Goal: Browse casually: Explore the website without a specific task or goal

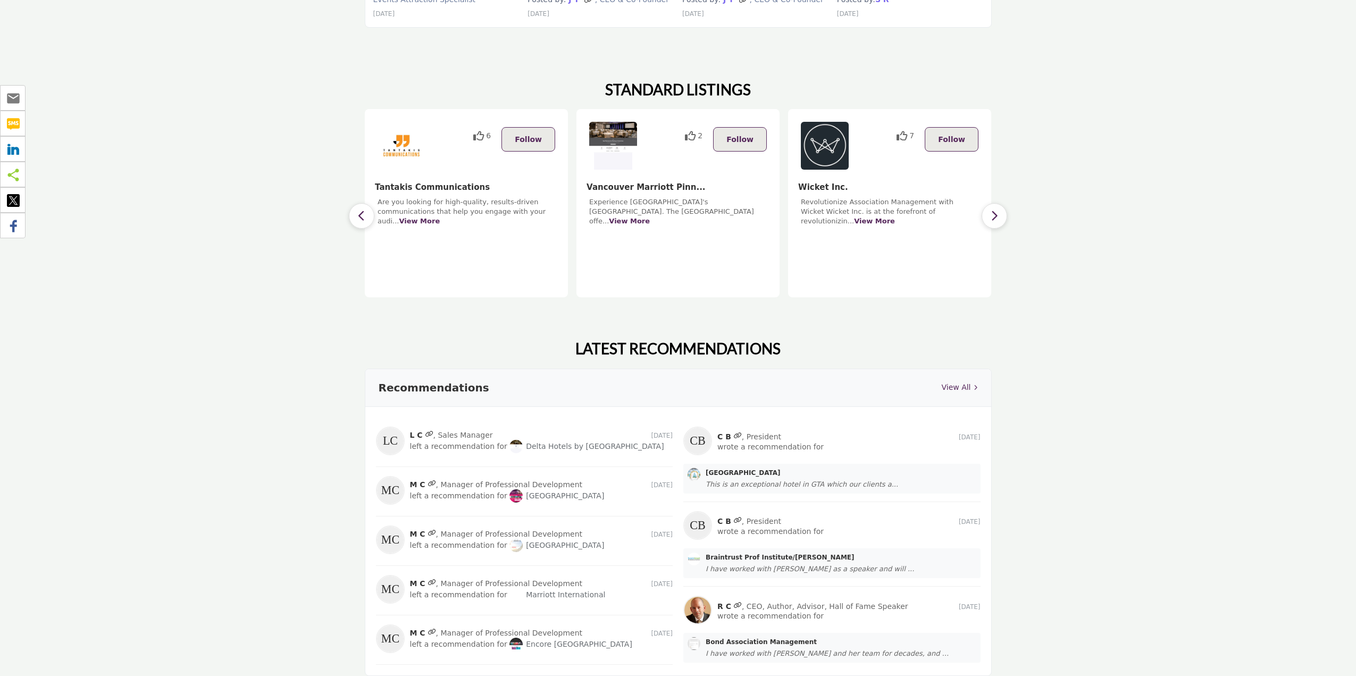
scroll to position [797, 0]
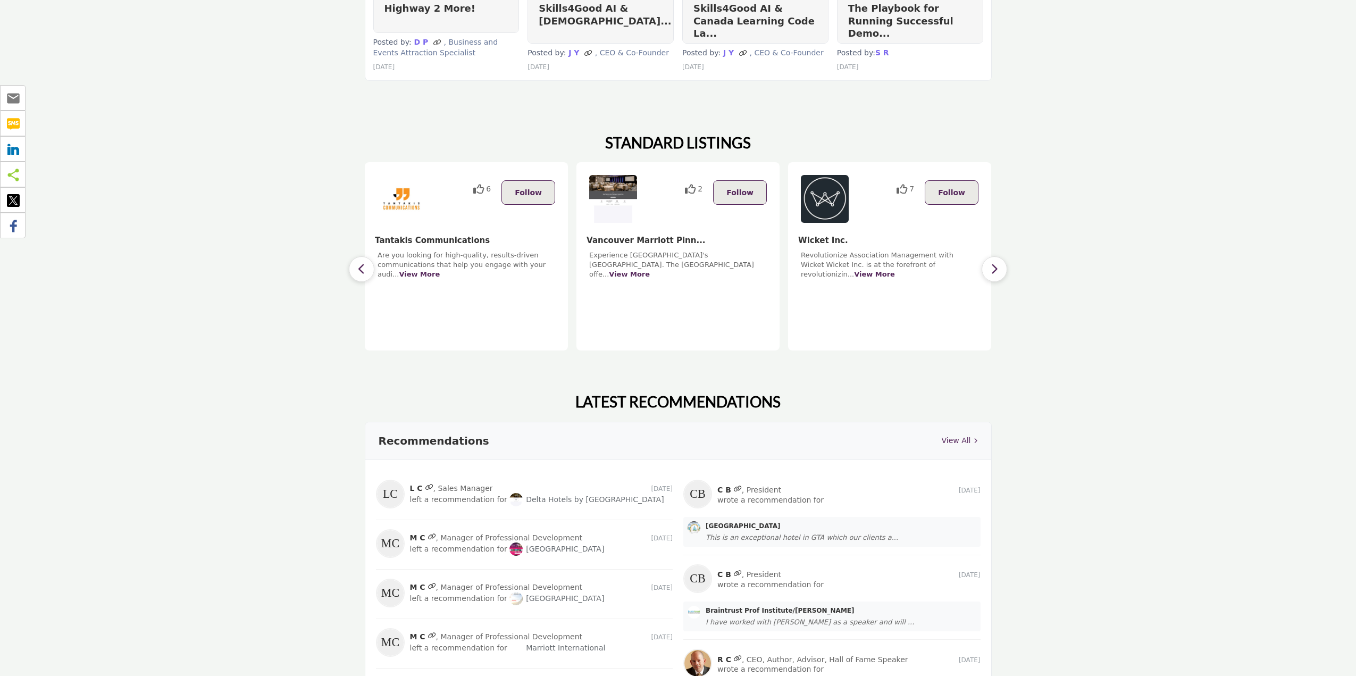
click at [998, 265] on button "button" at bounding box center [994, 269] width 26 height 26
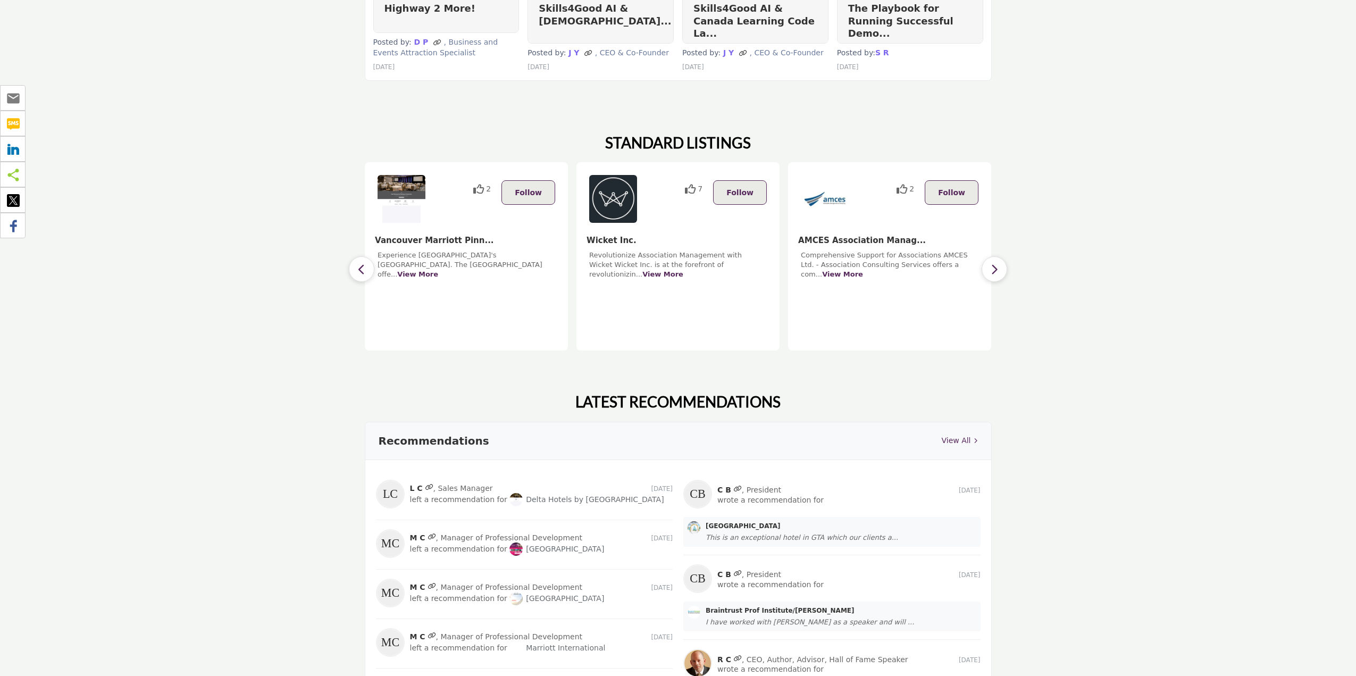
click at [998, 265] on button "button" at bounding box center [994, 269] width 26 height 26
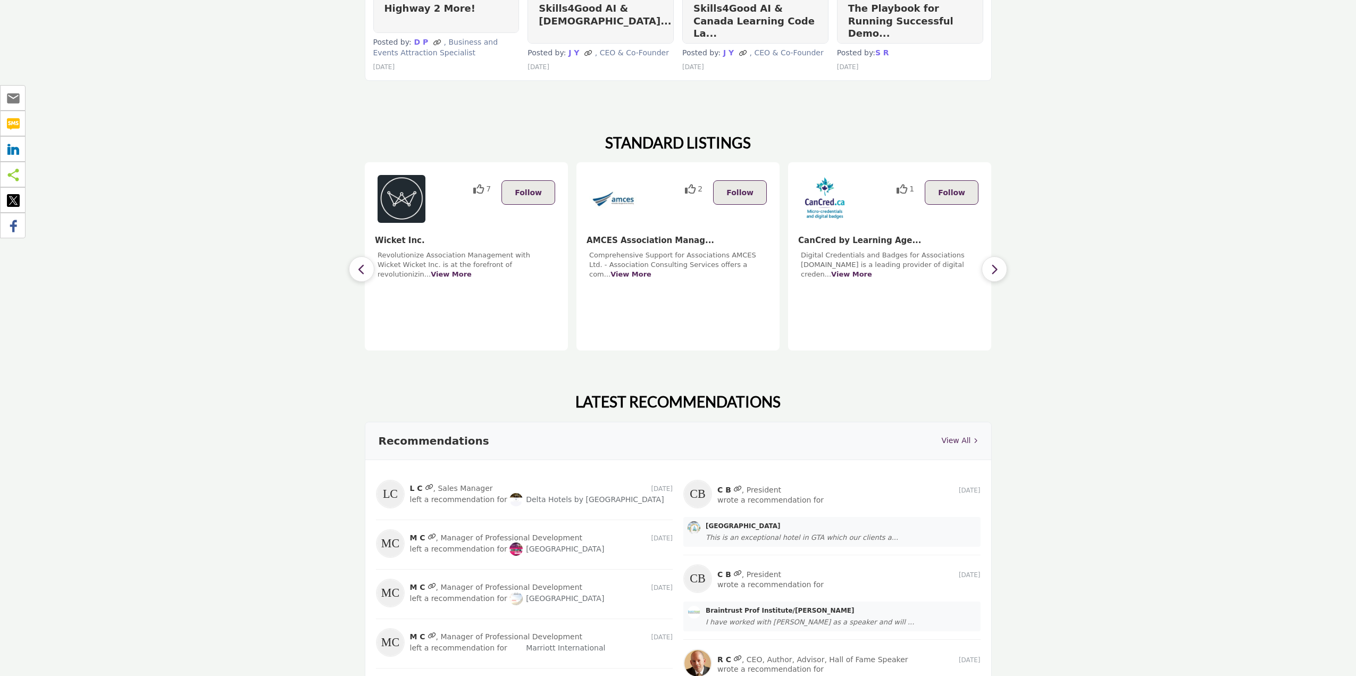
click at [998, 265] on button "button" at bounding box center [994, 269] width 26 height 26
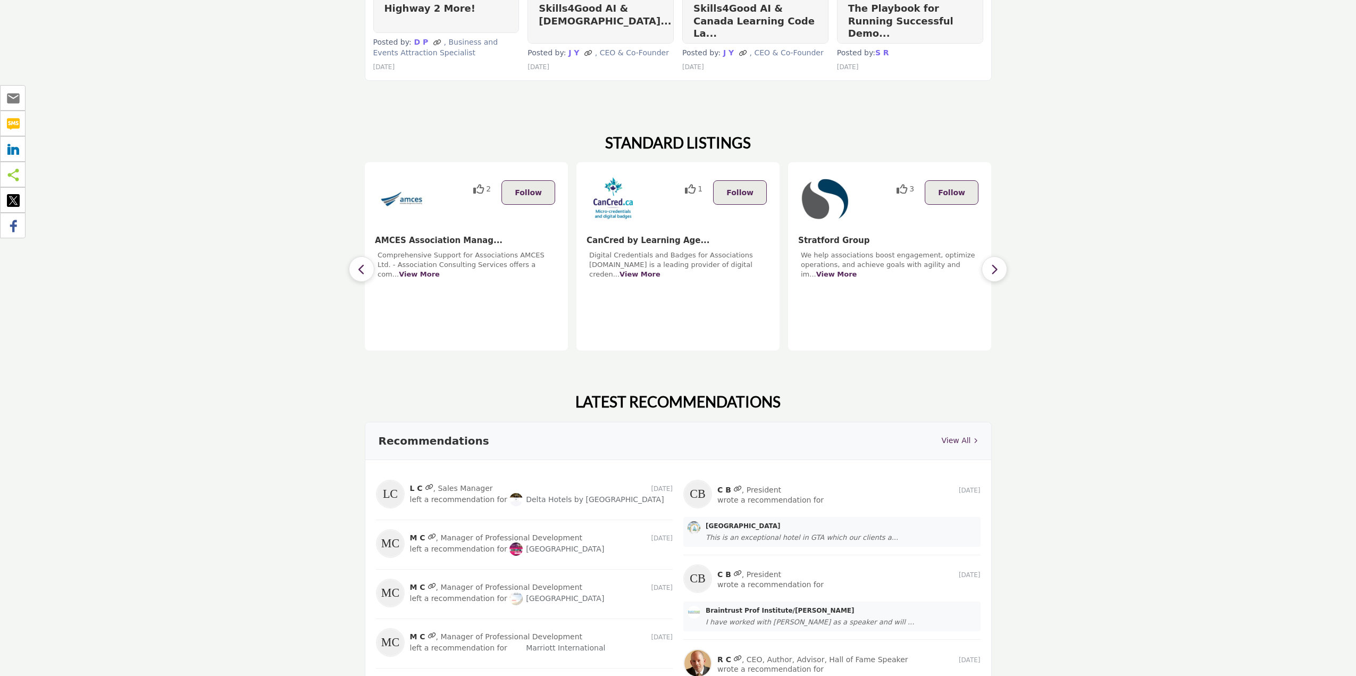
click at [998, 265] on button "button" at bounding box center [994, 269] width 26 height 26
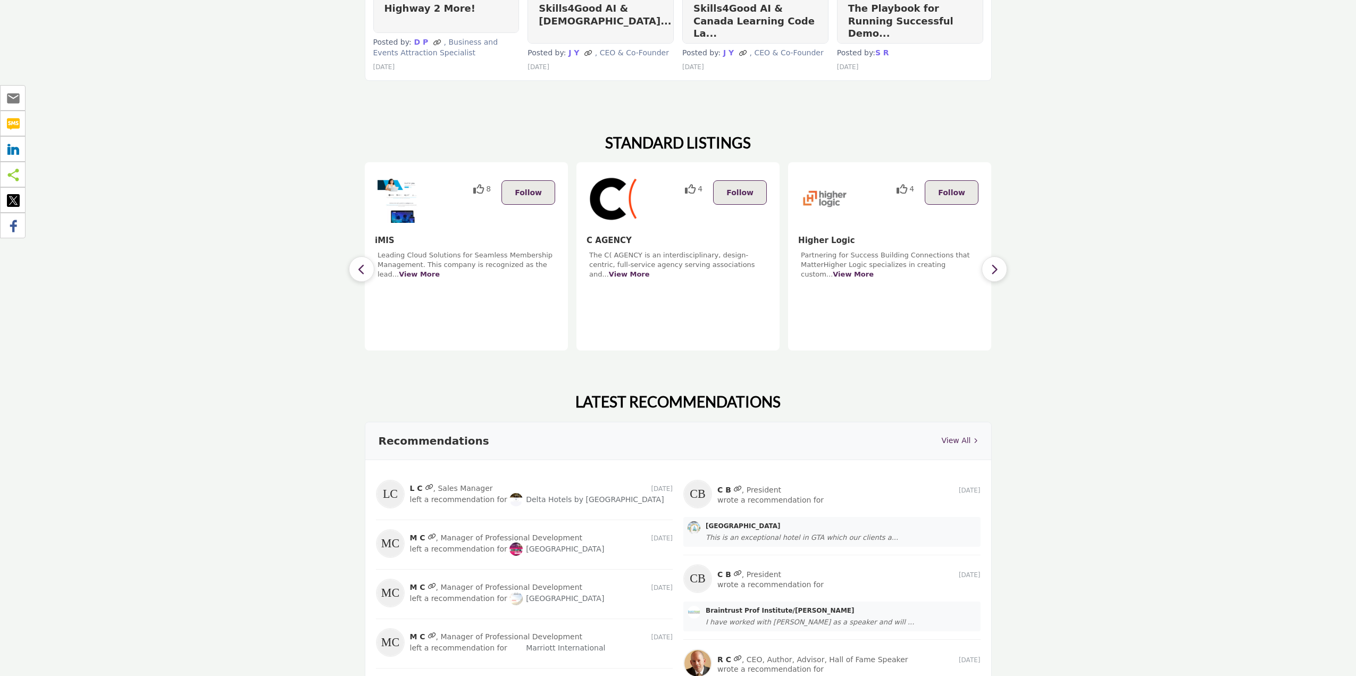
click at [998, 265] on button "button" at bounding box center [994, 269] width 26 height 26
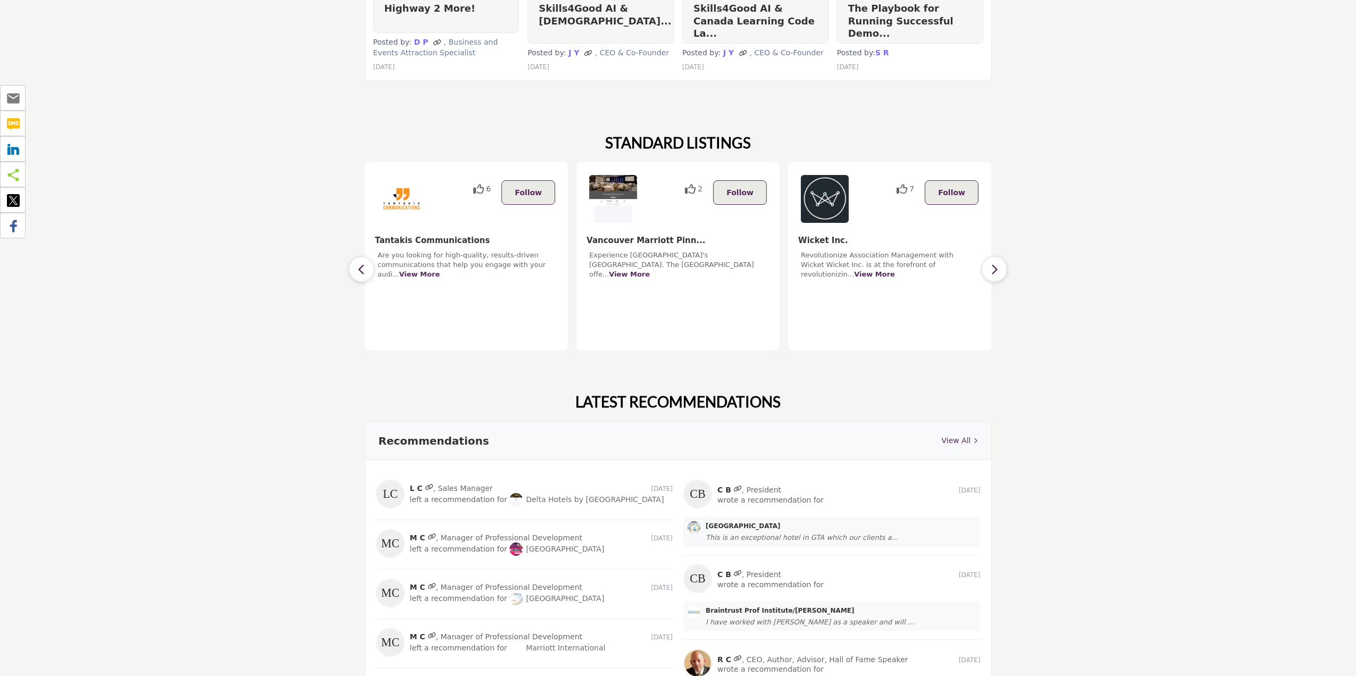
click at [998, 265] on button "button" at bounding box center [994, 269] width 26 height 26
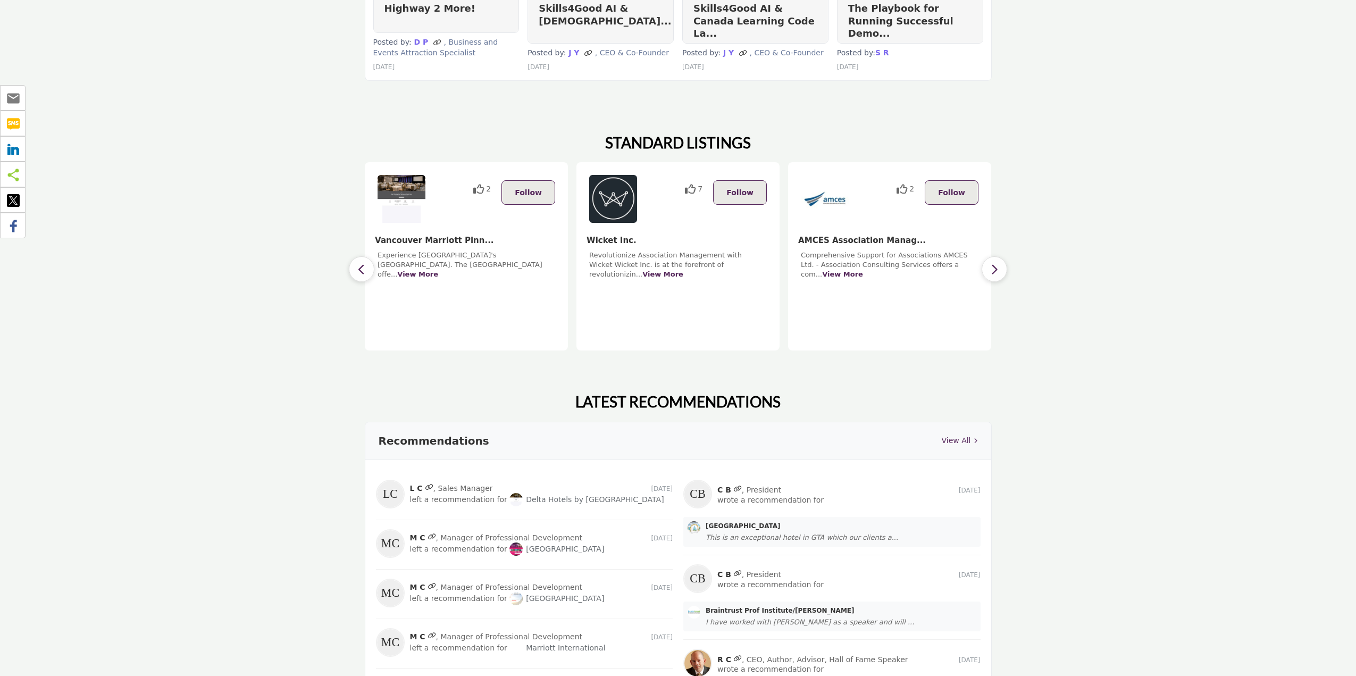
click at [998, 265] on button "button" at bounding box center [994, 269] width 26 height 26
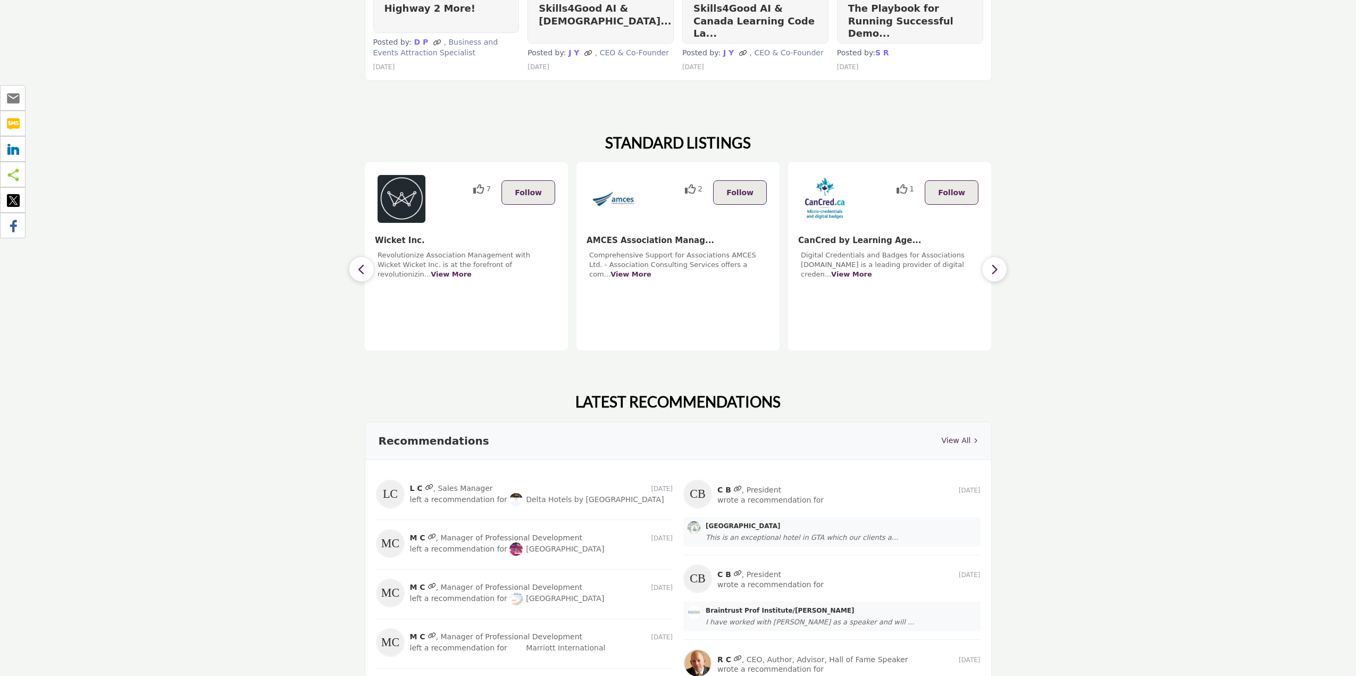
click at [998, 265] on button "button" at bounding box center [994, 269] width 26 height 26
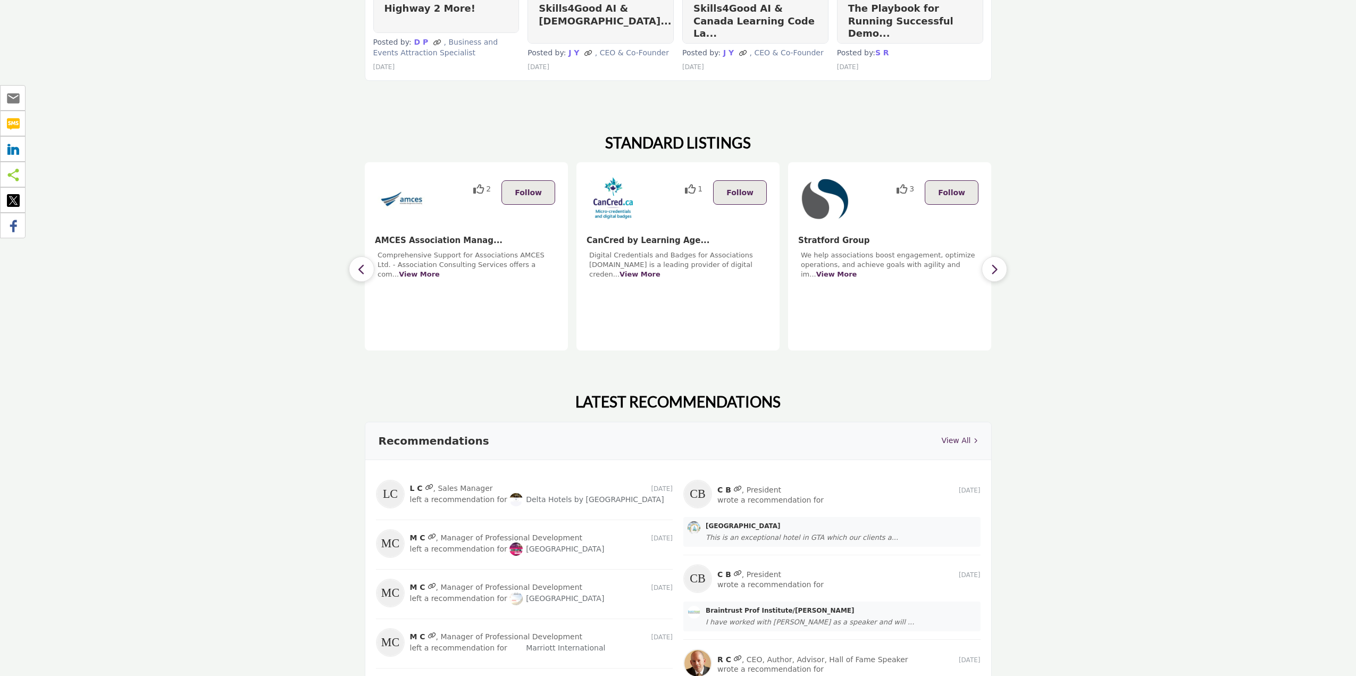
click at [998, 265] on button "button" at bounding box center [994, 269] width 26 height 26
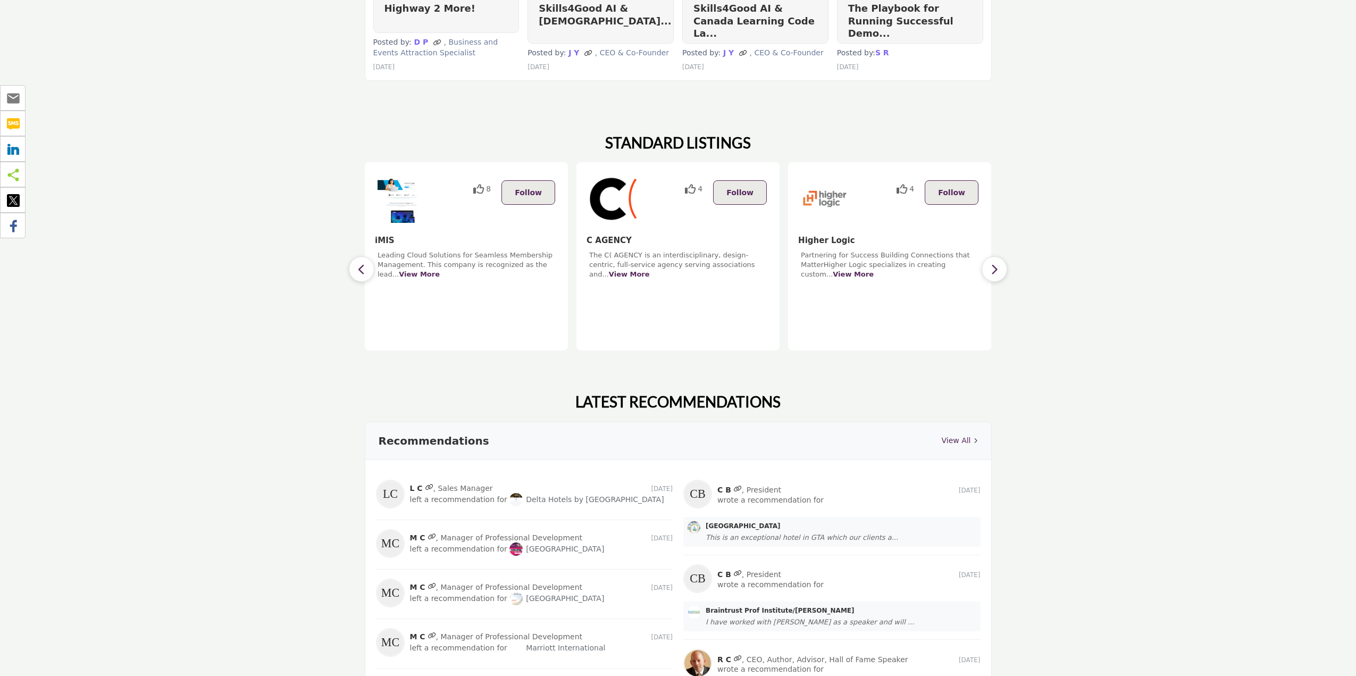
click at [998, 265] on button "button" at bounding box center [994, 269] width 26 height 26
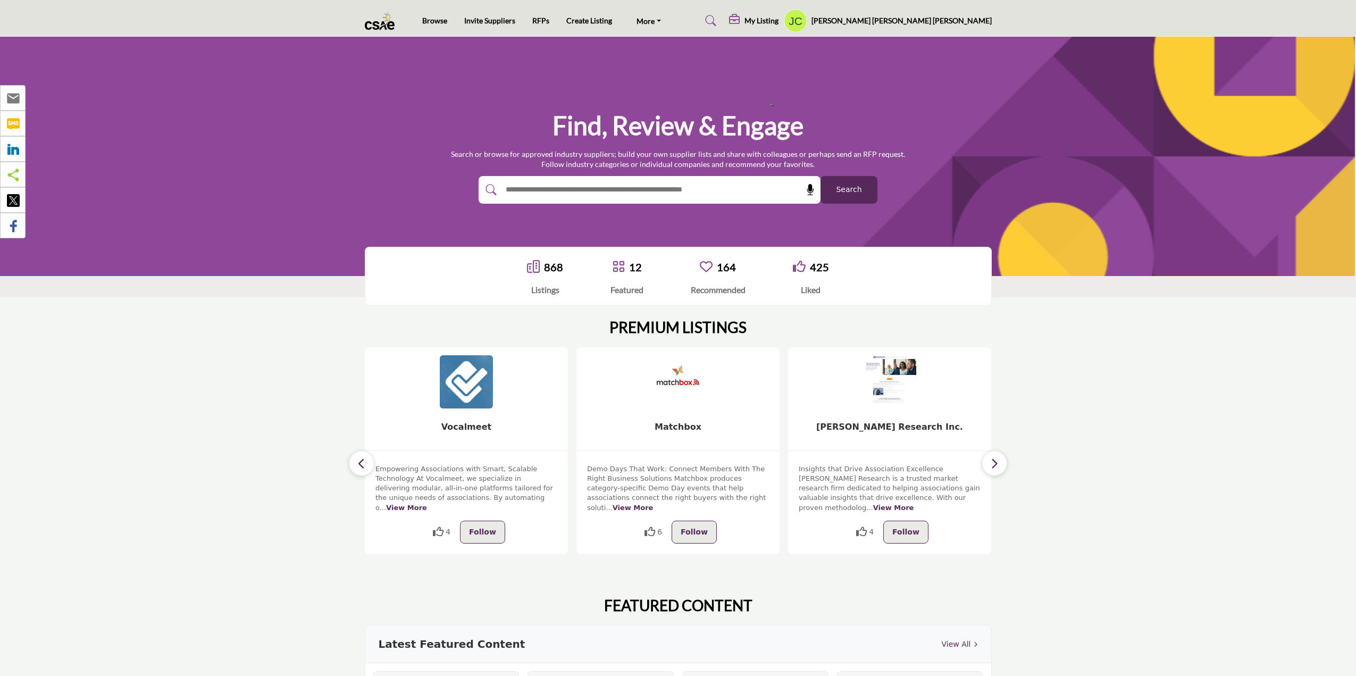
scroll to position [53, 0]
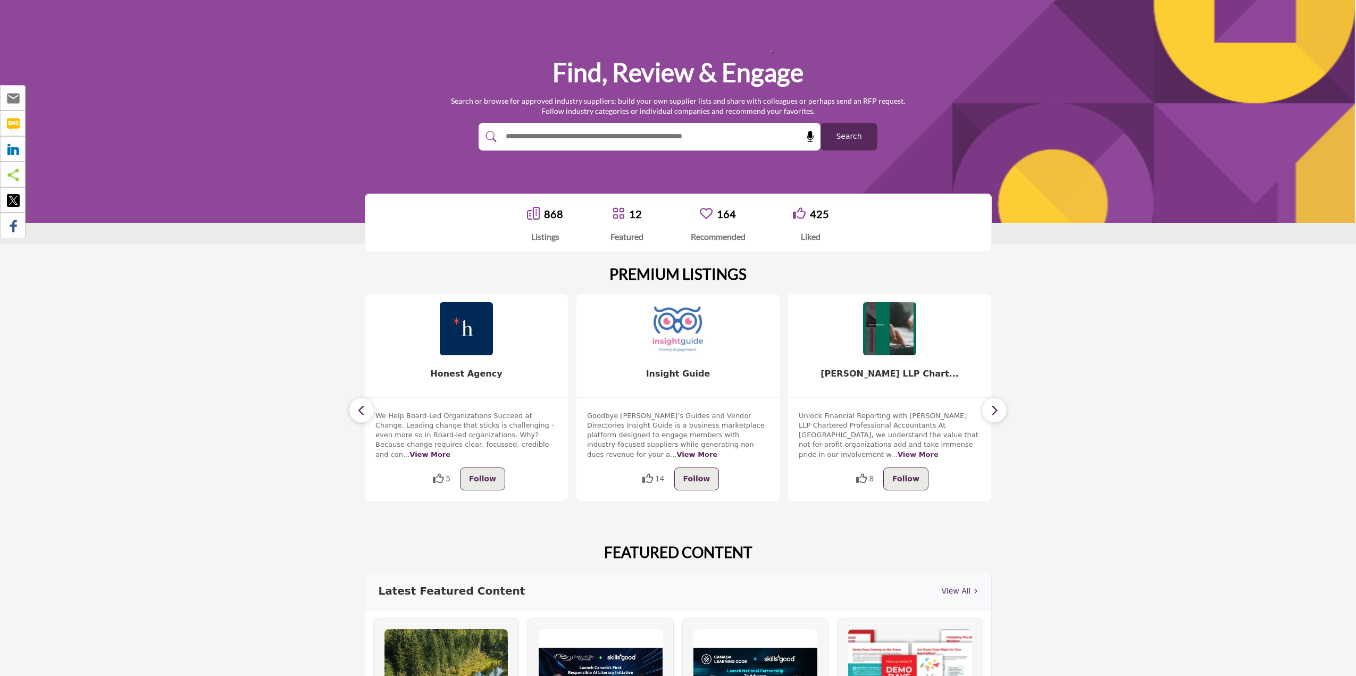
click at [996, 403] on icon "button" at bounding box center [994, 409] width 9 height 13
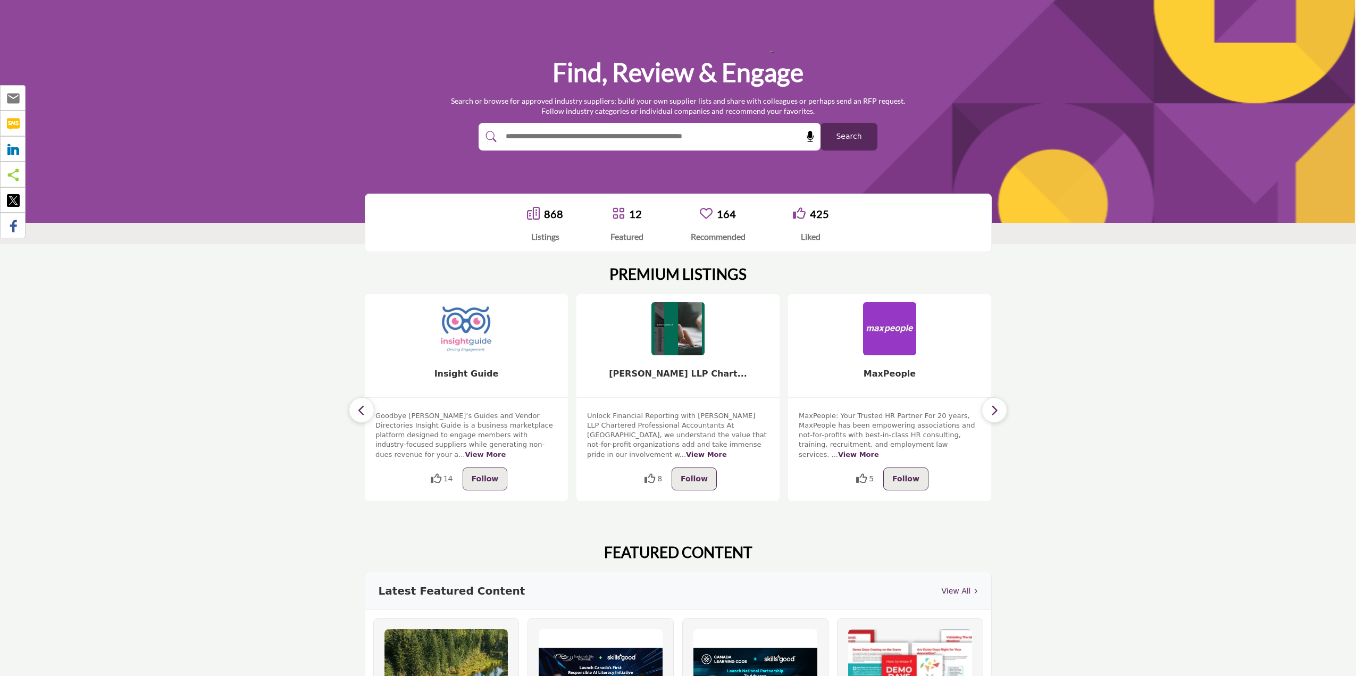
click at [996, 403] on icon "button" at bounding box center [994, 409] width 9 height 13
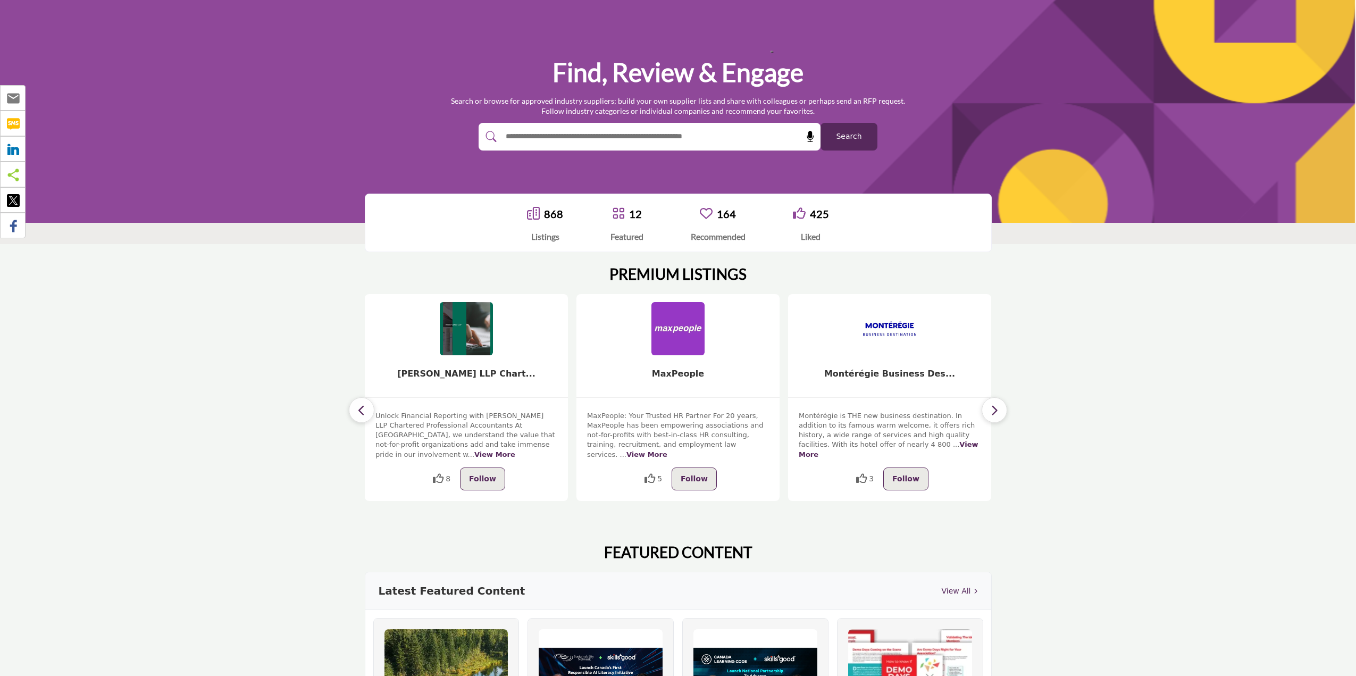
click at [996, 403] on icon "button" at bounding box center [994, 409] width 9 height 13
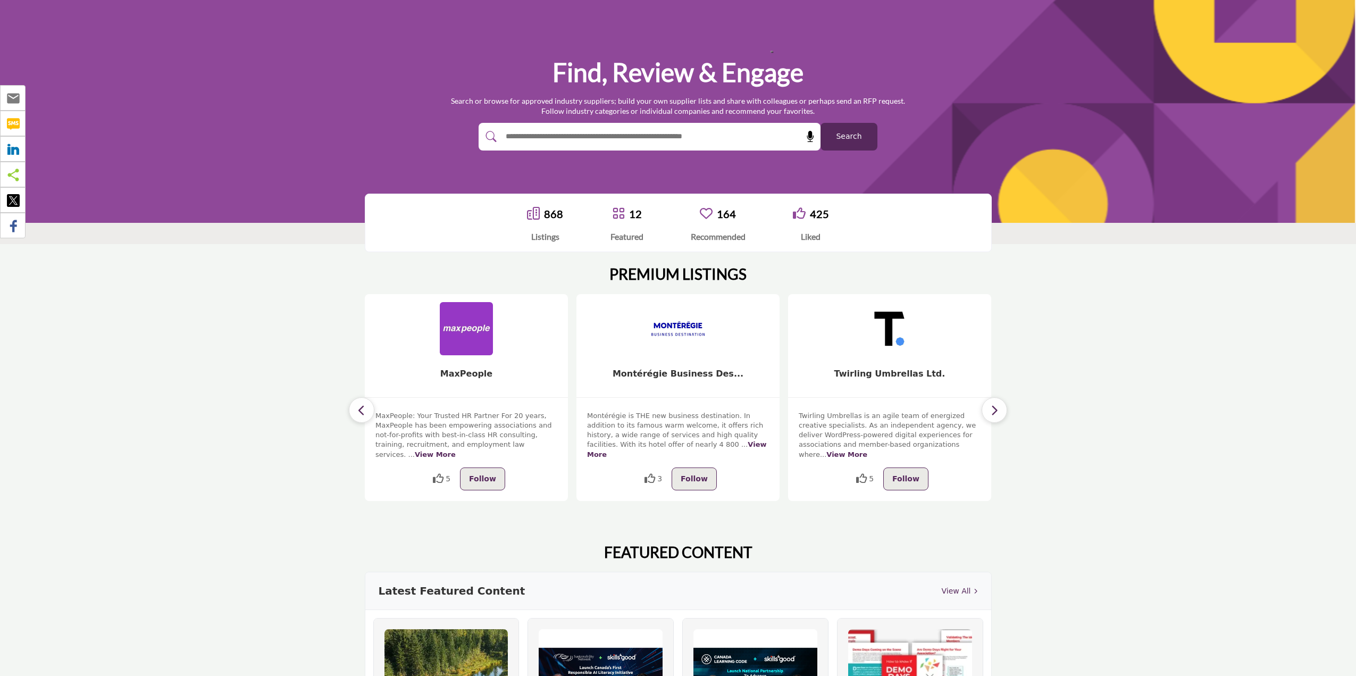
click at [996, 403] on icon "button" at bounding box center [994, 409] width 9 height 13
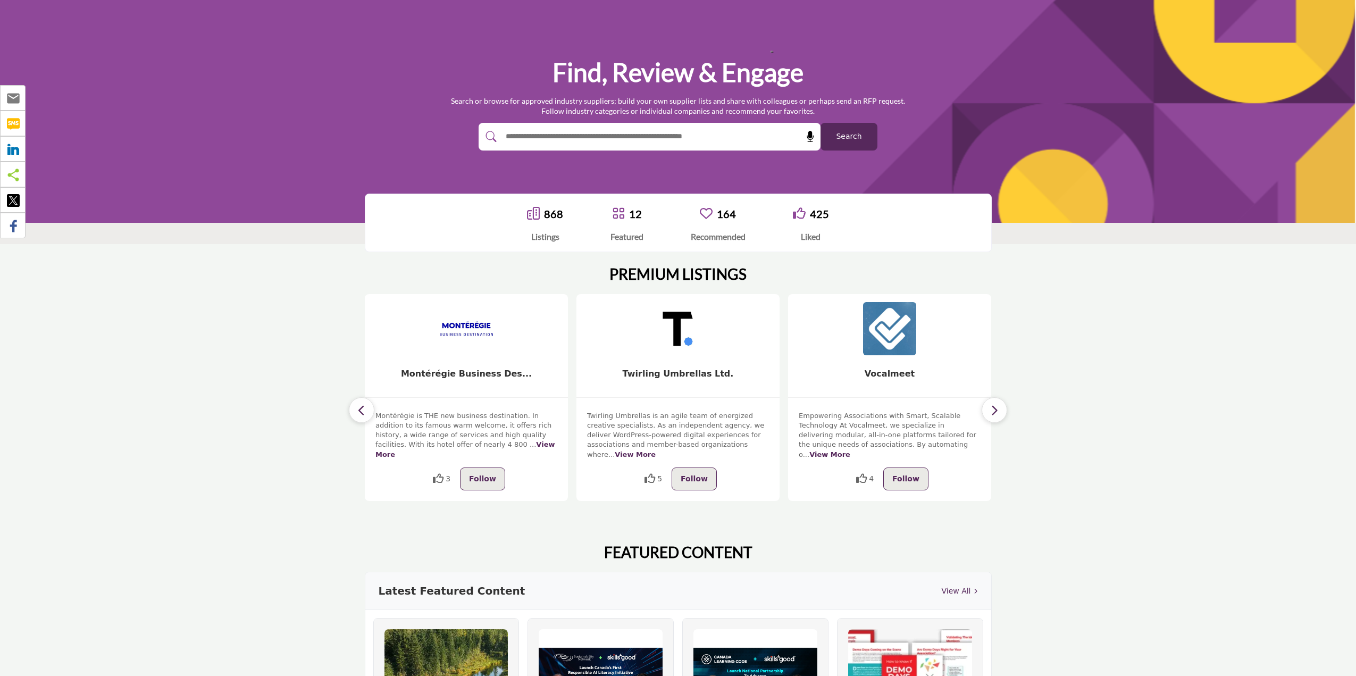
click at [996, 403] on icon "button" at bounding box center [994, 409] width 9 height 13
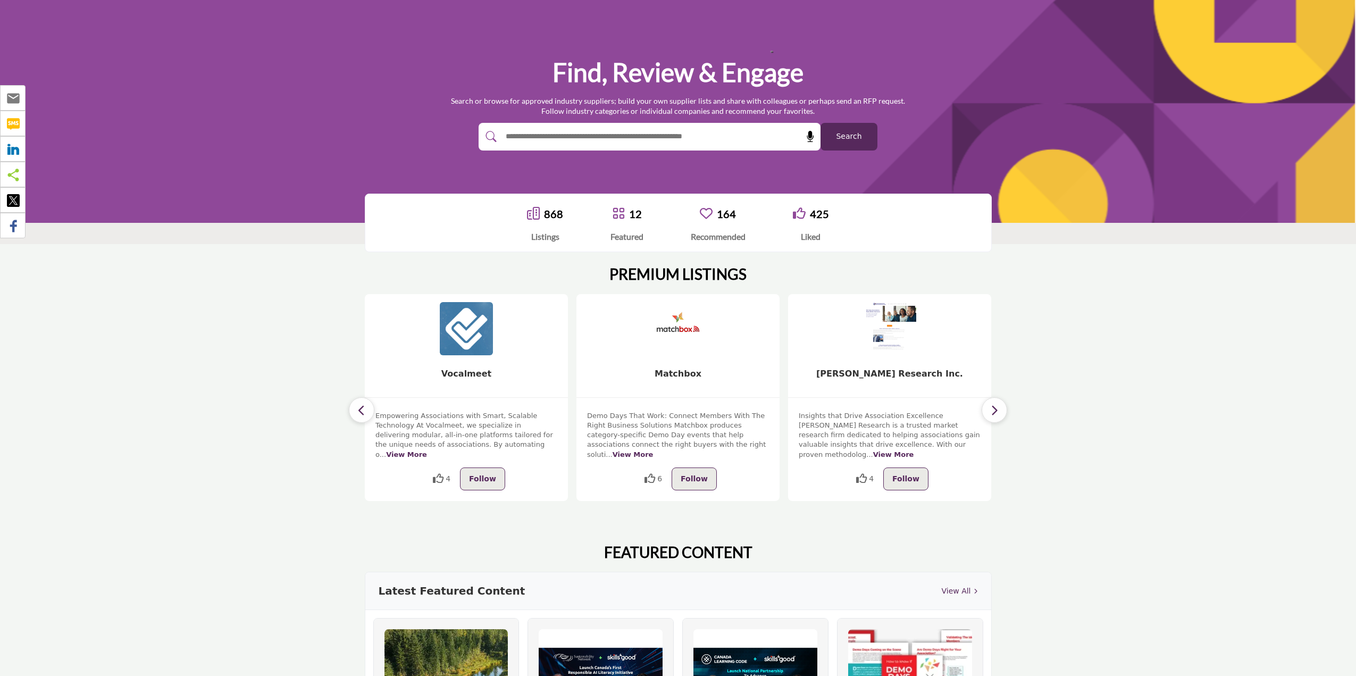
click at [996, 403] on icon "button" at bounding box center [994, 409] width 9 height 13
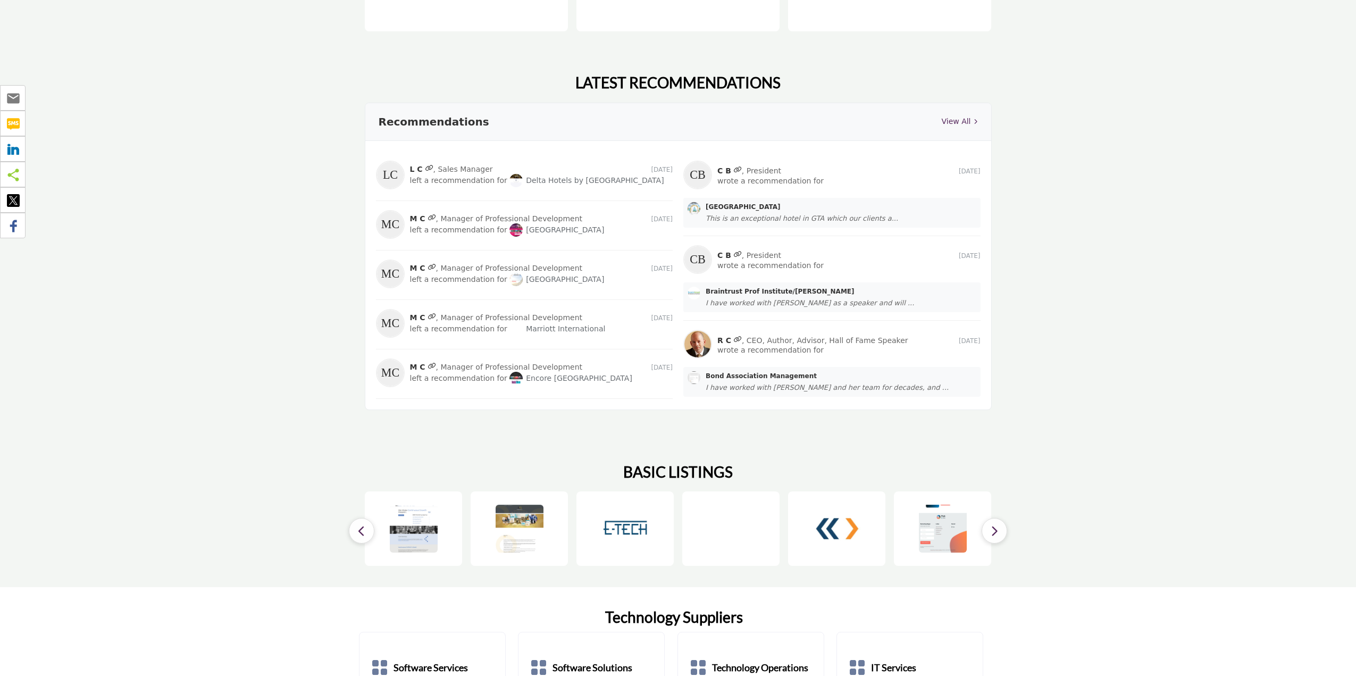
scroll to position [1170, 0]
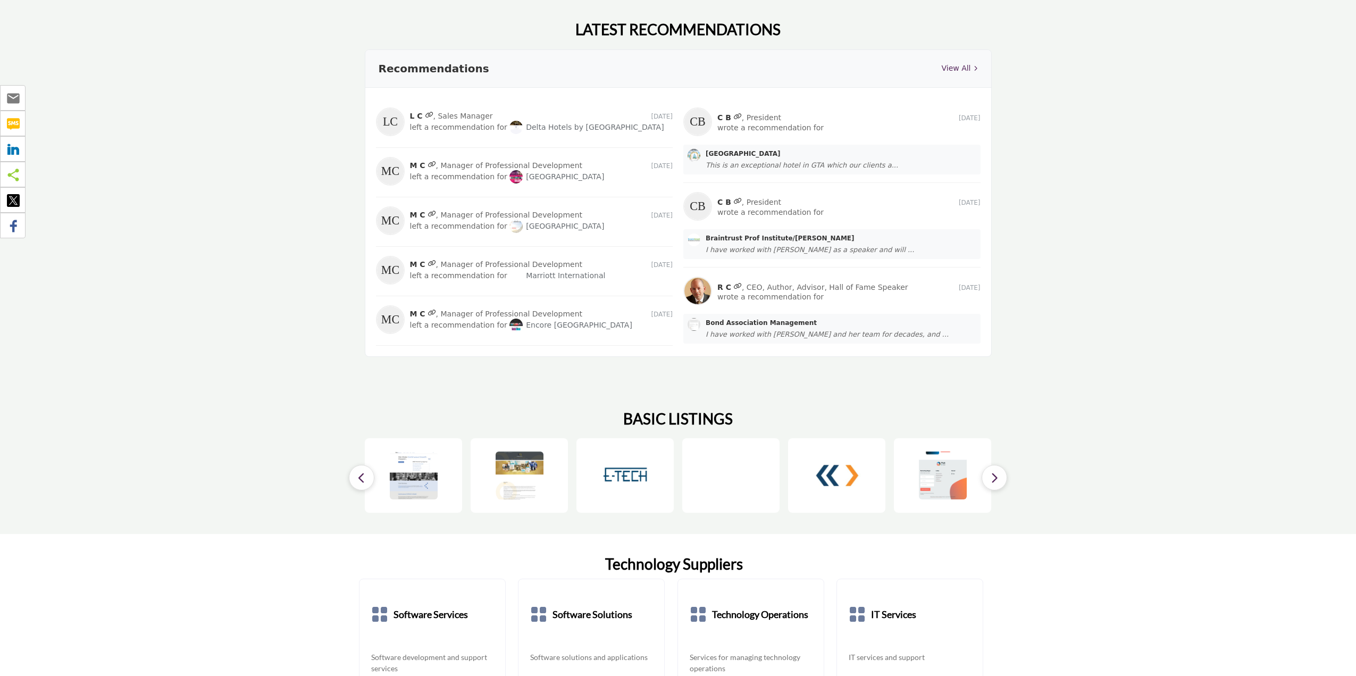
click at [997, 471] on icon "button" at bounding box center [994, 477] width 9 height 13
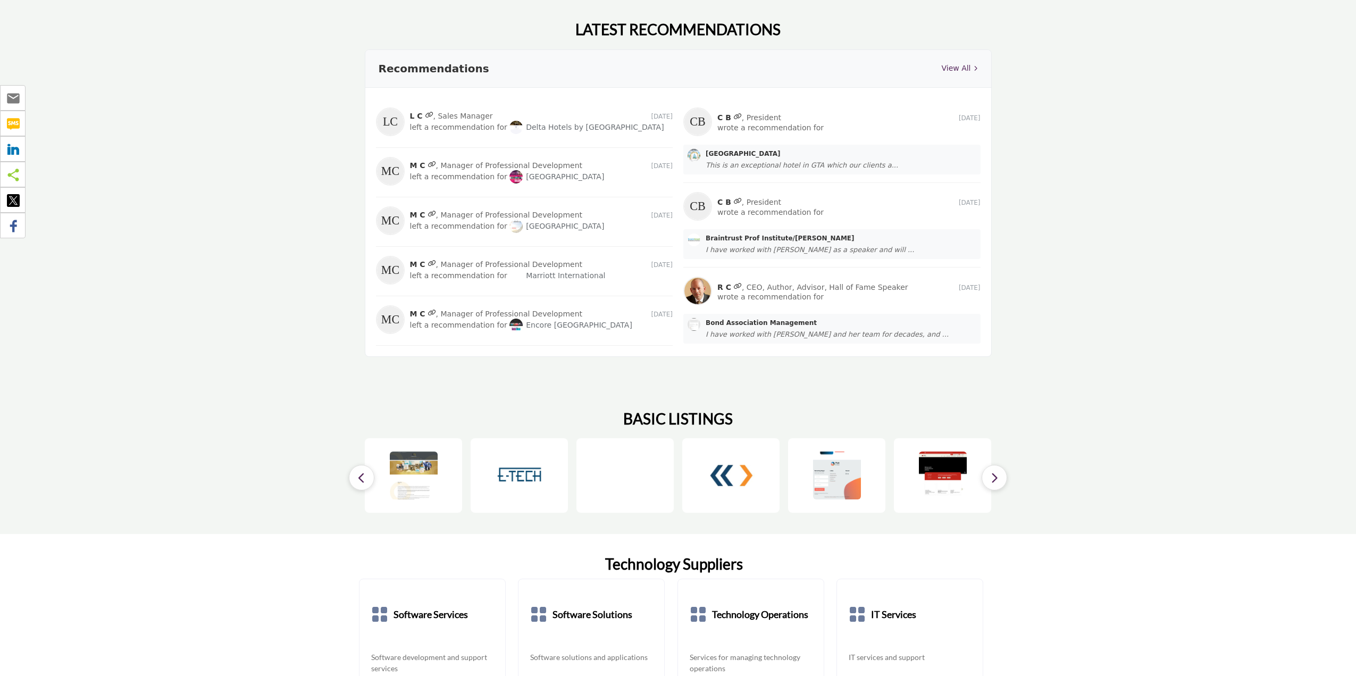
click at [997, 471] on icon "button" at bounding box center [994, 477] width 9 height 13
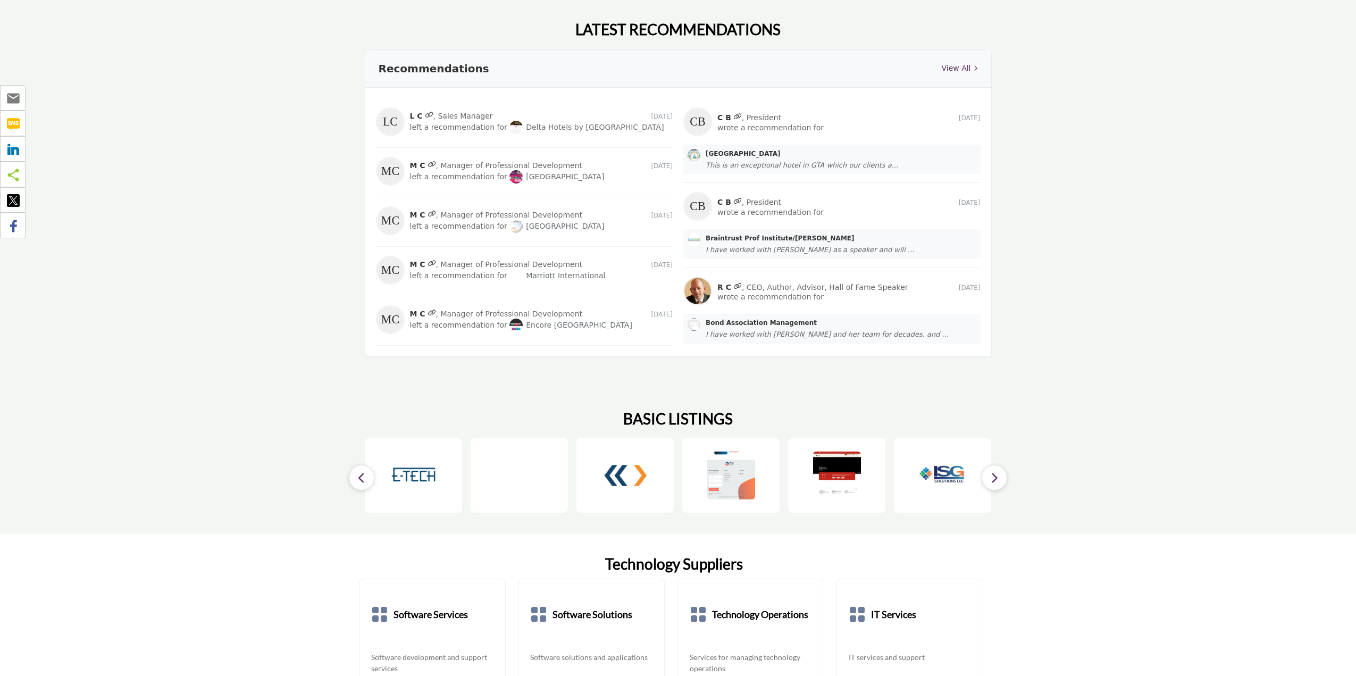
click at [997, 471] on icon "button" at bounding box center [994, 477] width 9 height 13
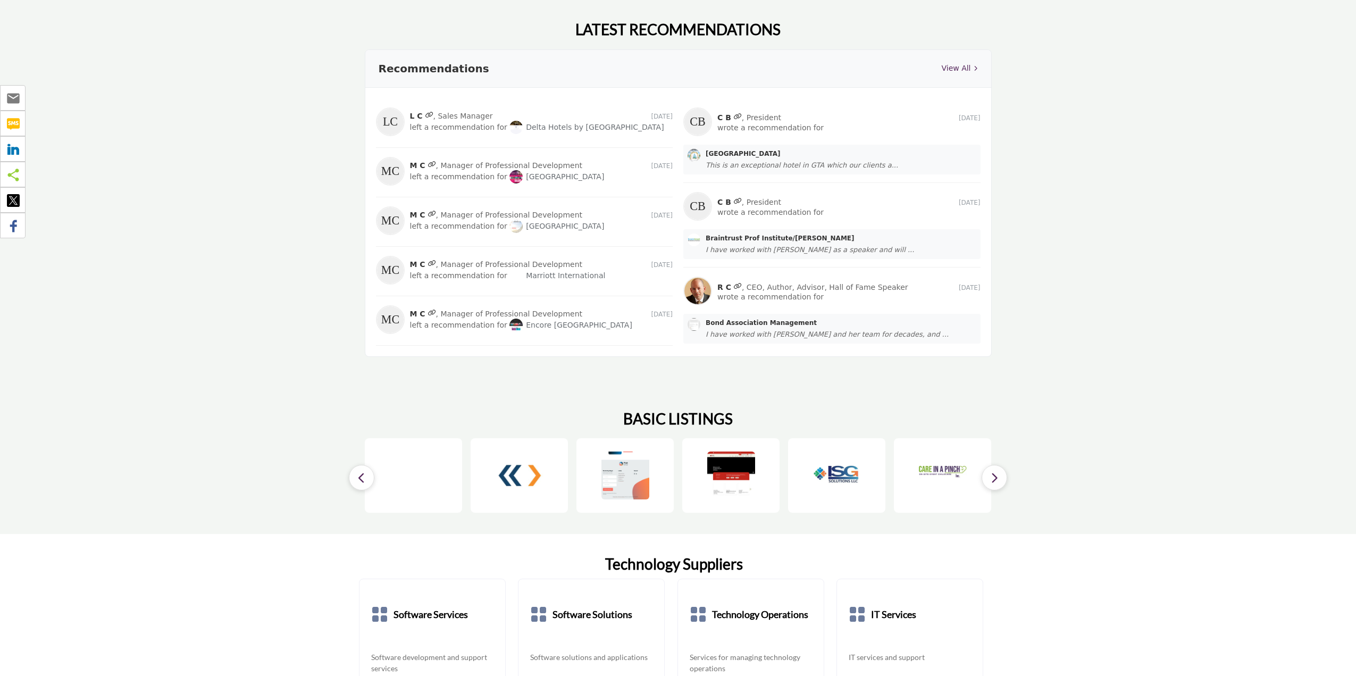
click at [997, 471] on icon "button" at bounding box center [994, 477] width 9 height 13
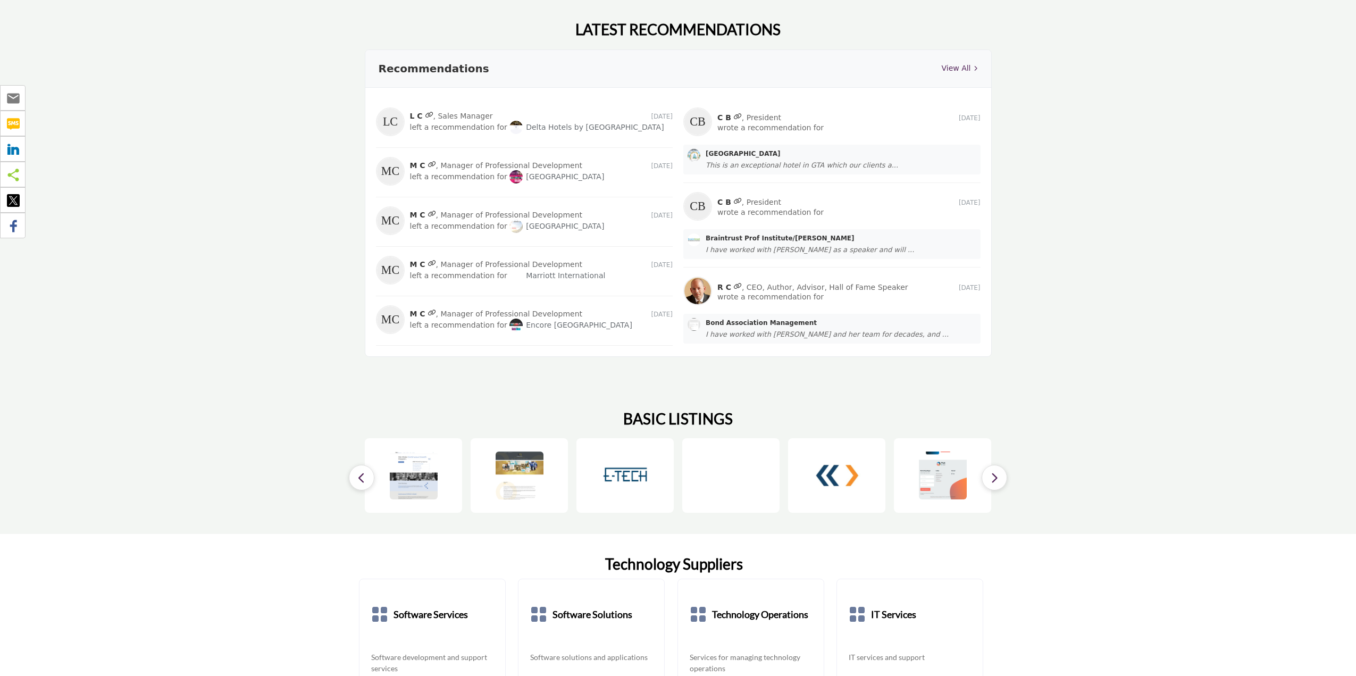
click at [997, 471] on icon "button" at bounding box center [994, 477] width 9 height 13
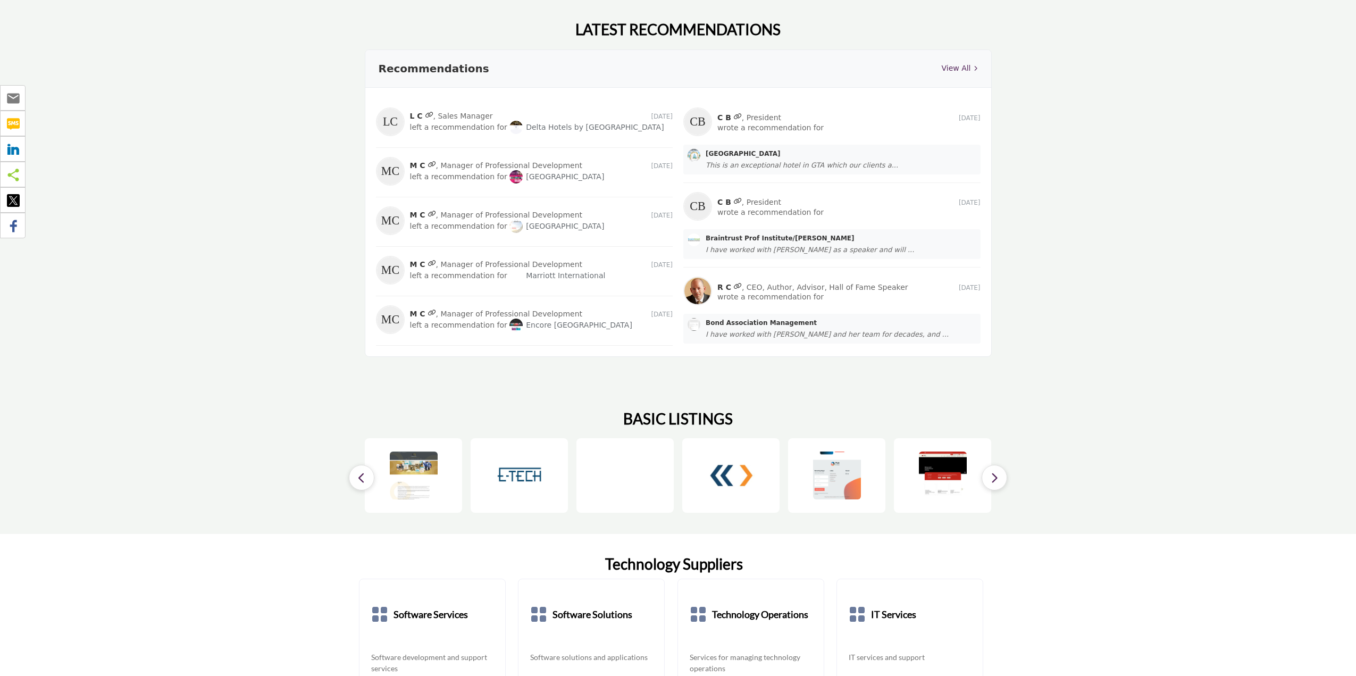
click at [987, 465] on button "button" at bounding box center [994, 478] width 26 height 26
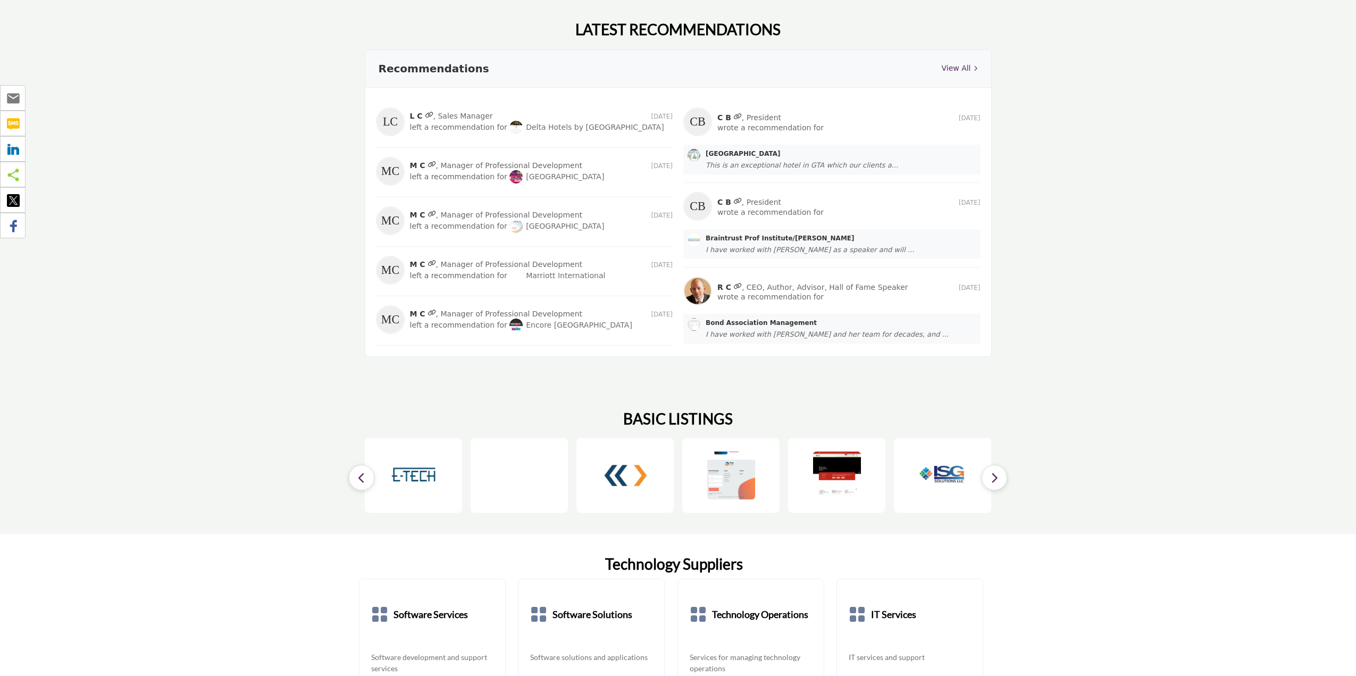
click at [987, 465] on button "button" at bounding box center [994, 478] width 26 height 26
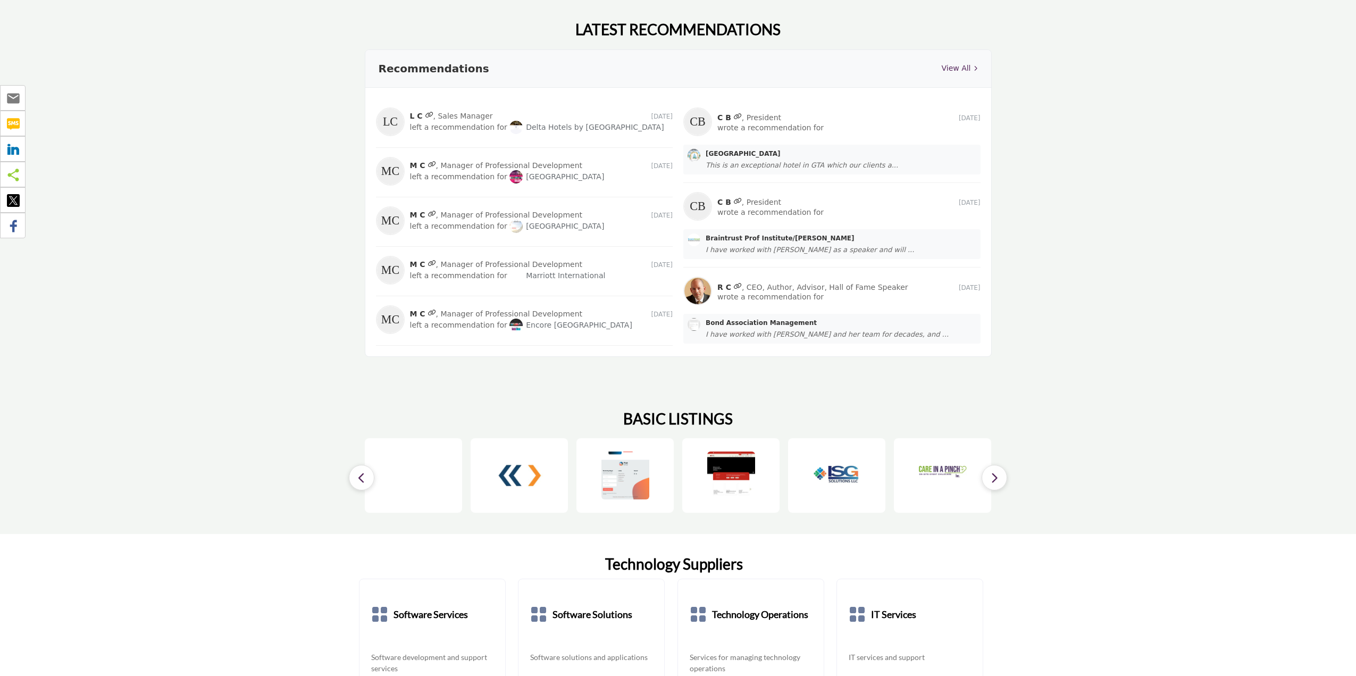
click at [987, 465] on button "button" at bounding box center [994, 478] width 26 height 26
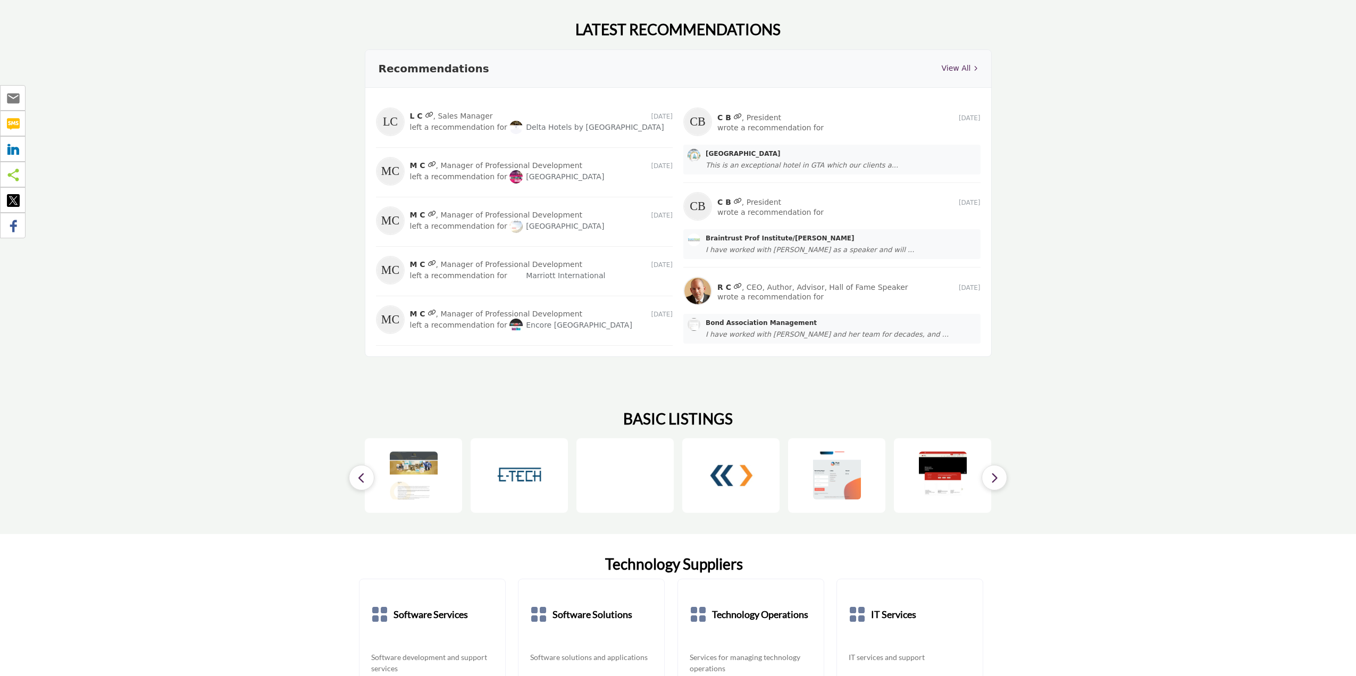
click at [987, 465] on button "button" at bounding box center [994, 478] width 26 height 26
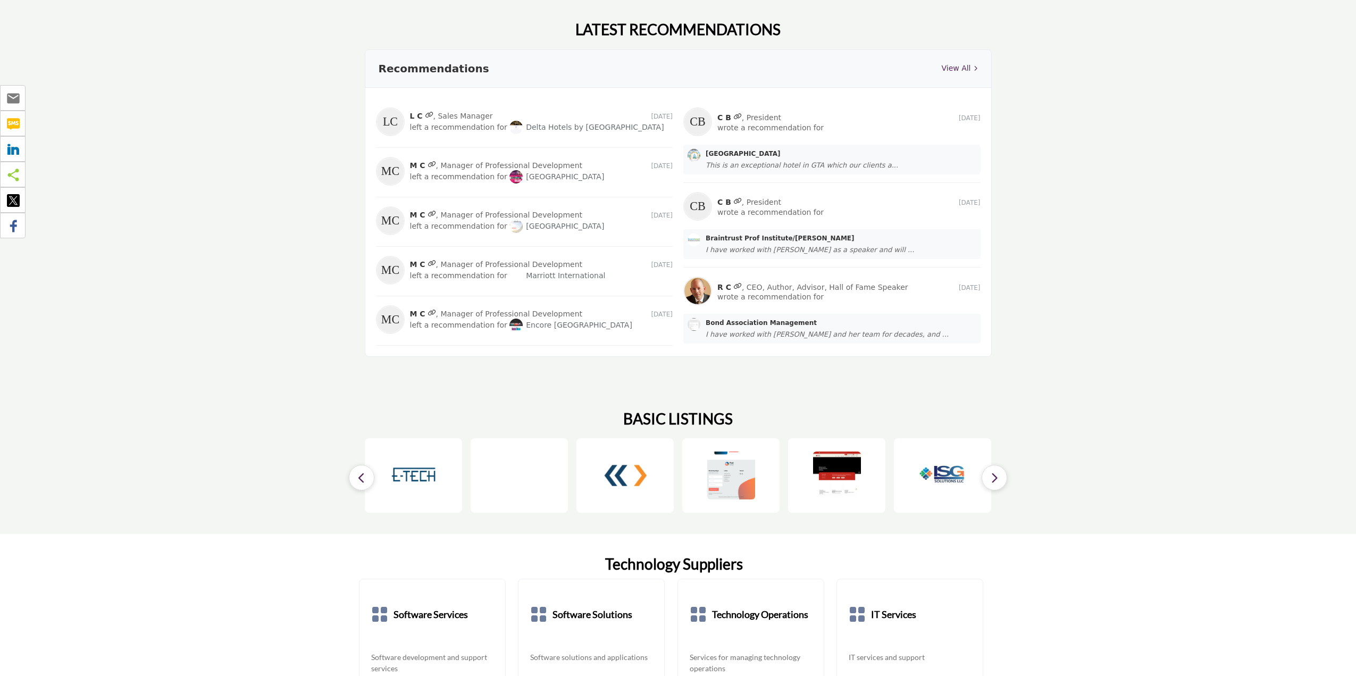
click at [987, 465] on button "button" at bounding box center [994, 478] width 26 height 26
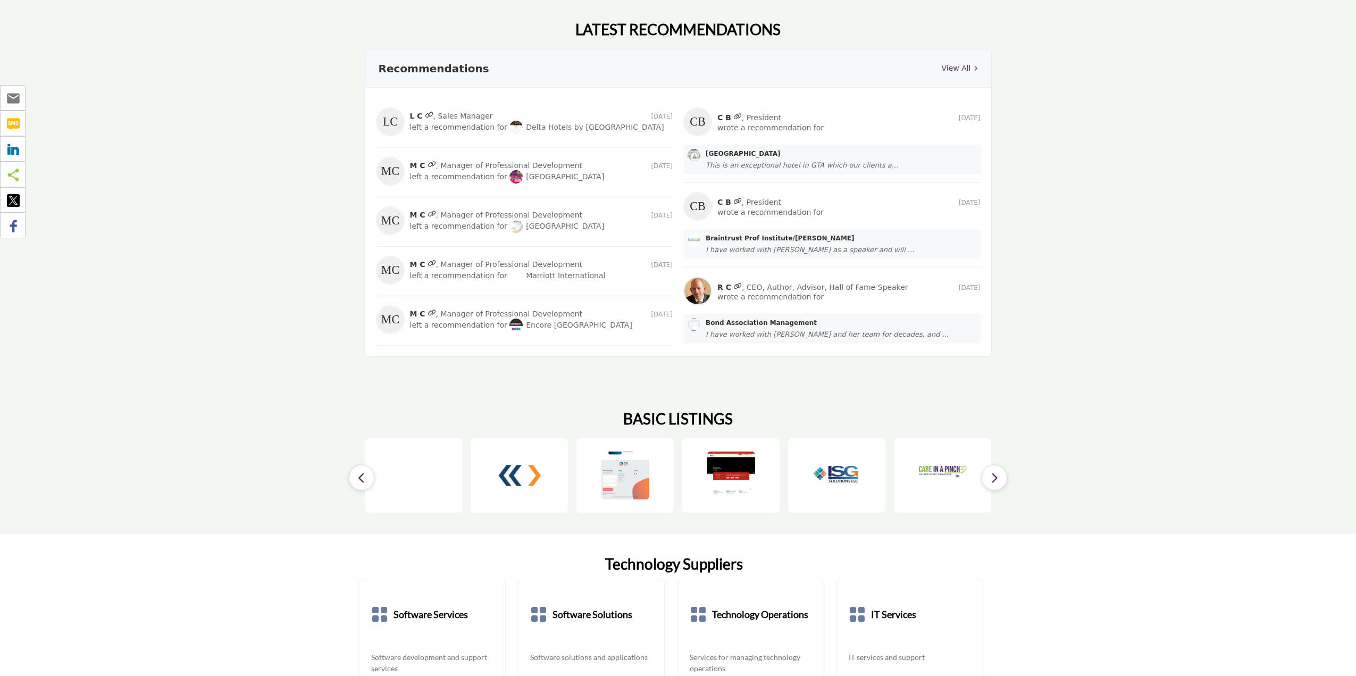
click at [987, 465] on button "button" at bounding box center [994, 478] width 26 height 26
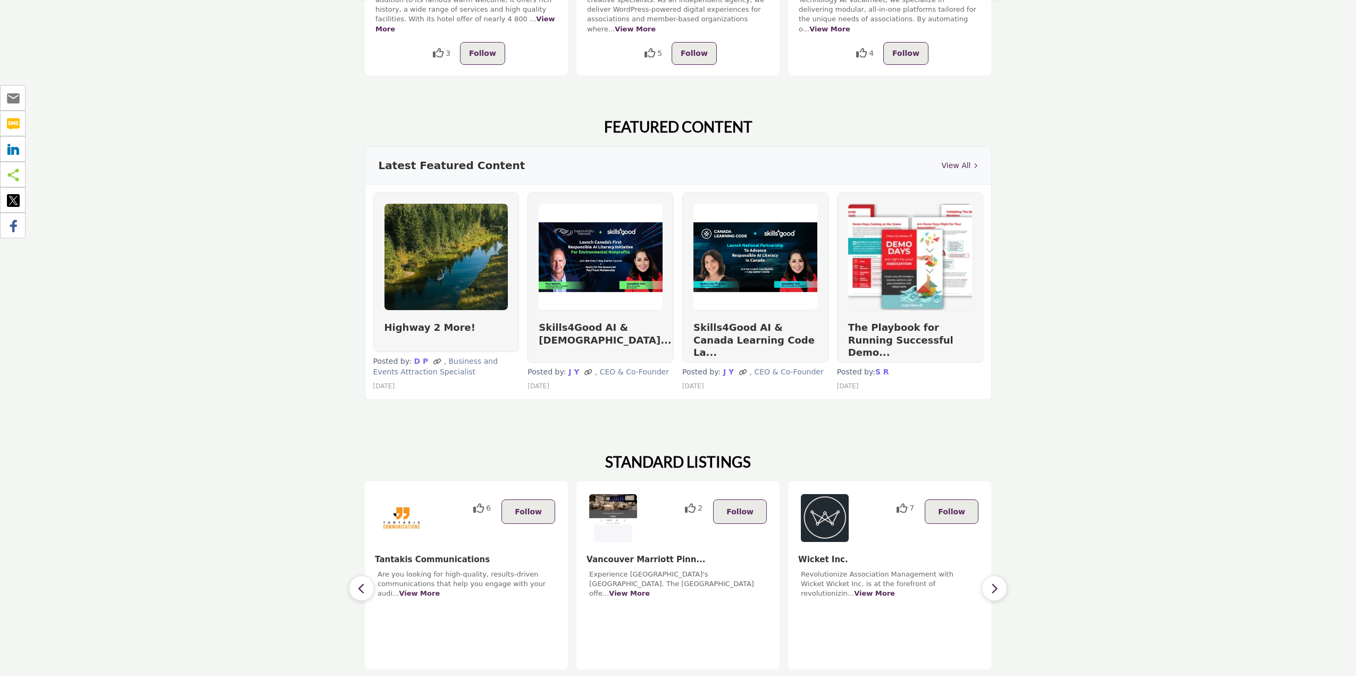
scroll to position [0, 0]
